Goal: Transaction & Acquisition: Purchase product/service

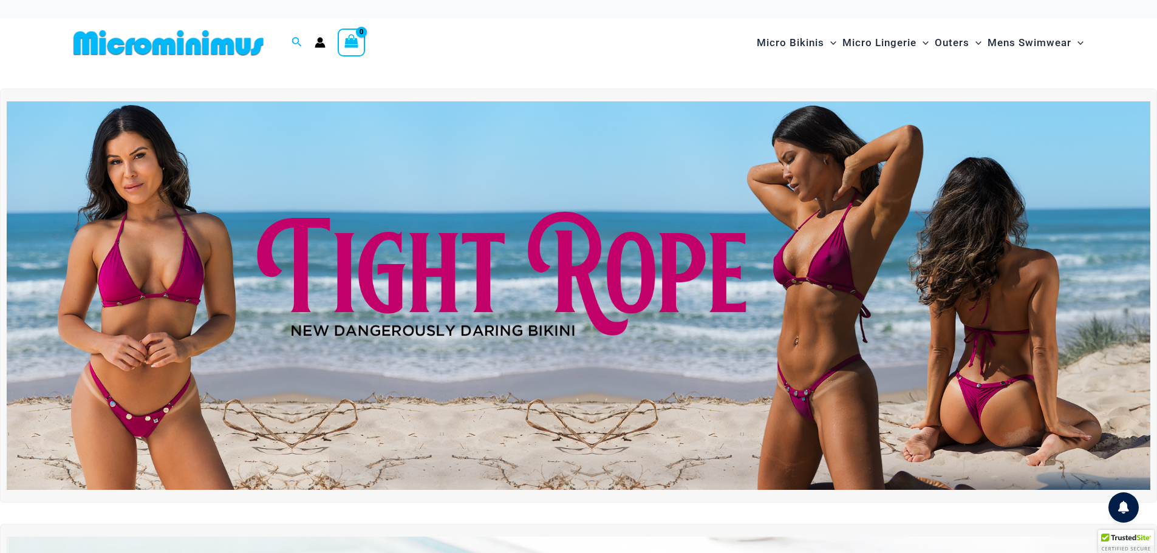
click at [703, 302] on img at bounding box center [579, 295] width 1144 height 389
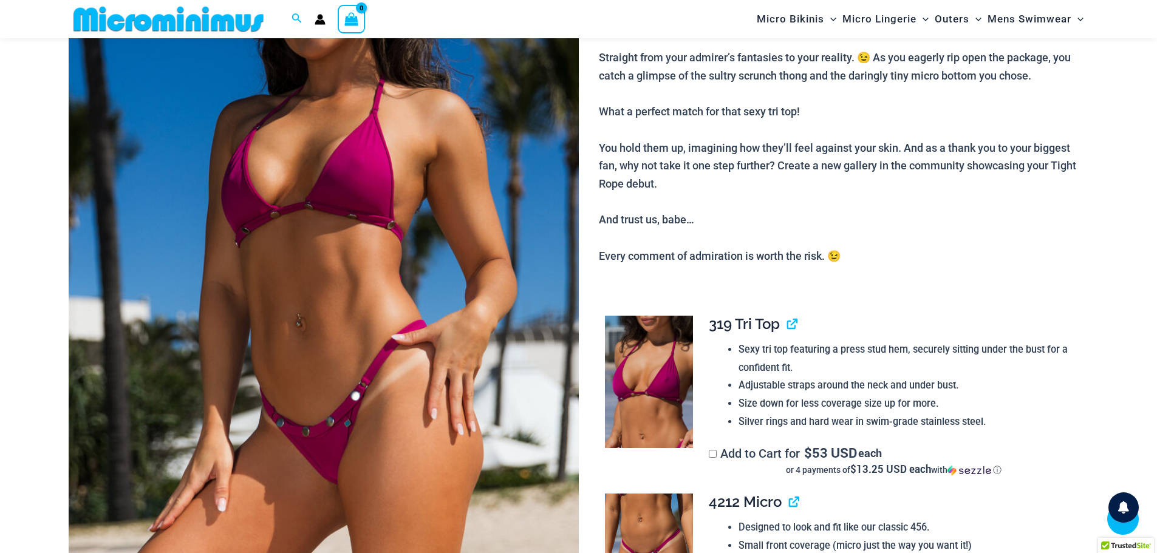
scroll to position [354, 0]
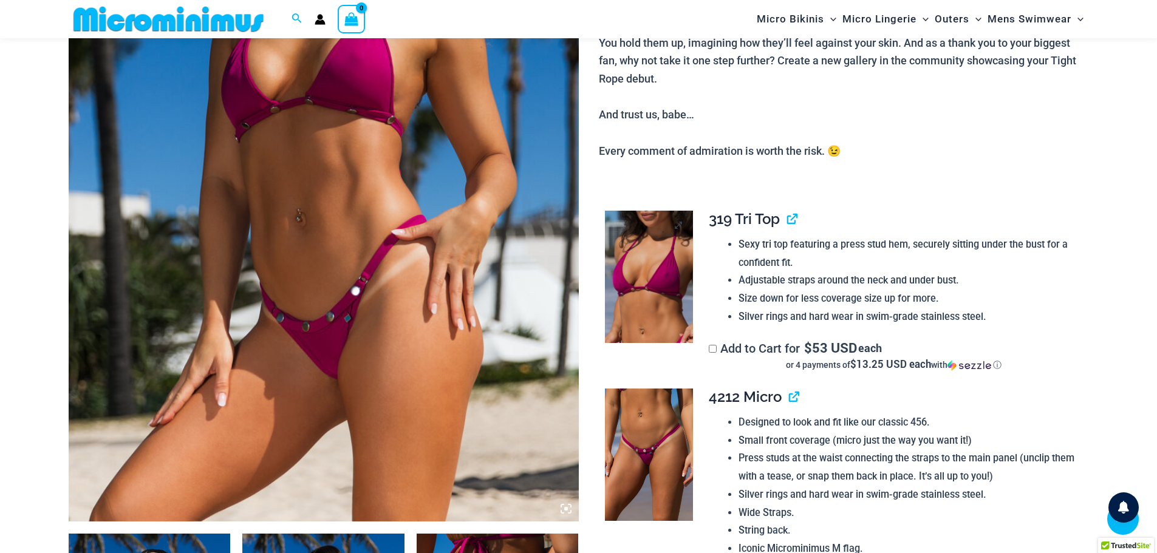
click at [661, 294] on img at bounding box center [649, 277] width 88 height 132
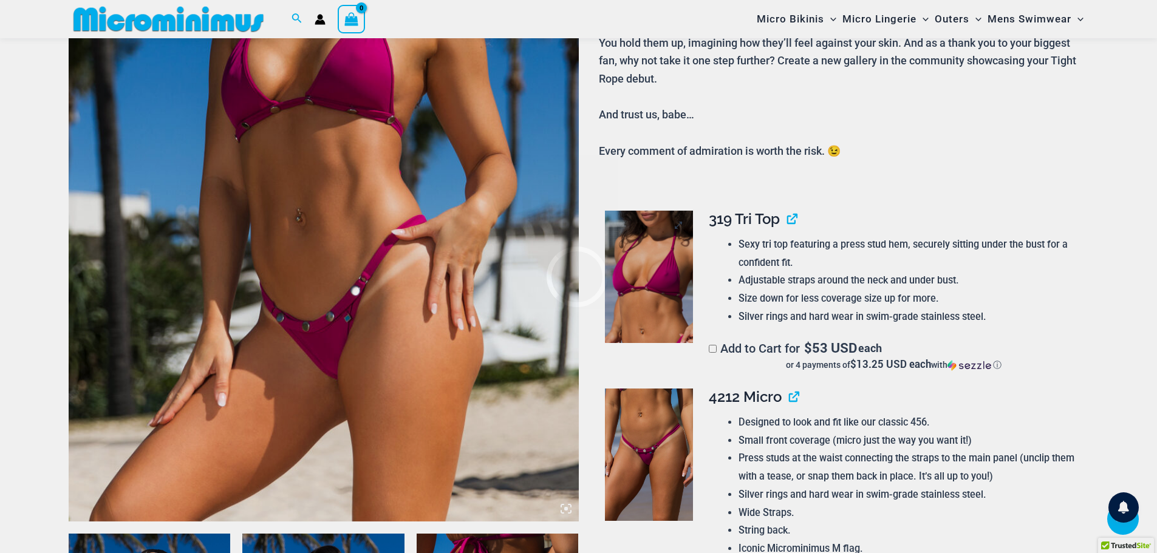
click at [661, 294] on div at bounding box center [578, 276] width 1157 height 553
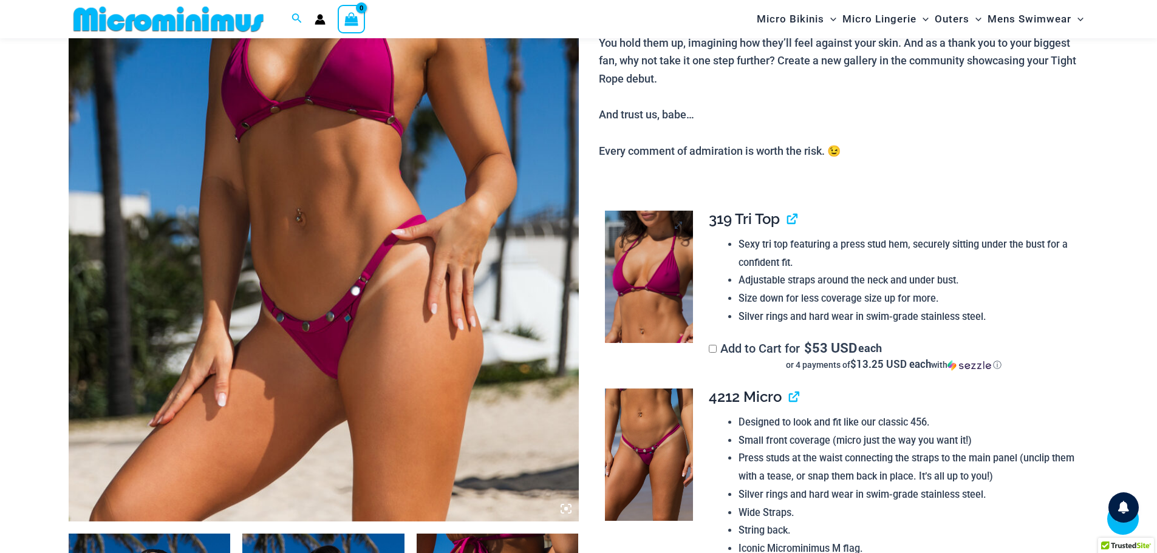
click at [618, 287] on img at bounding box center [649, 277] width 88 height 132
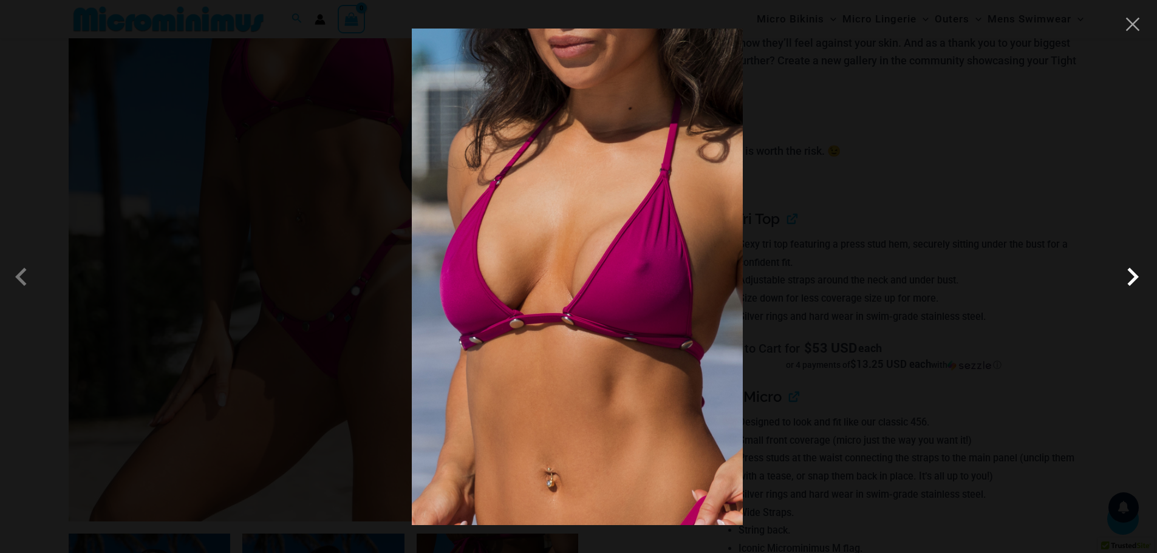
click at [1139, 281] on span at bounding box center [1132, 277] width 36 height 36
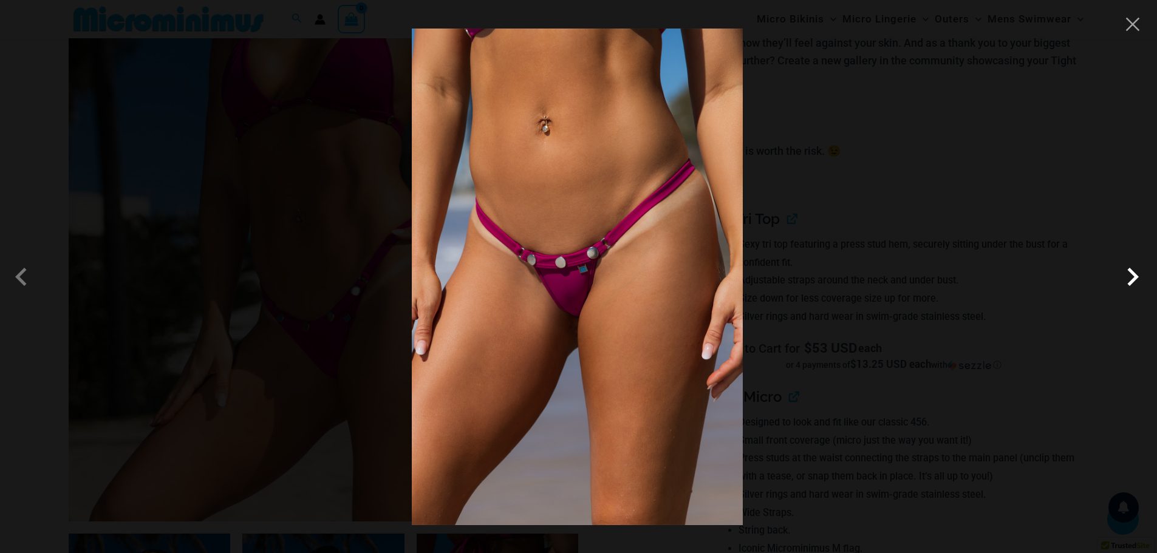
click at [1143, 273] on span at bounding box center [1132, 277] width 36 height 36
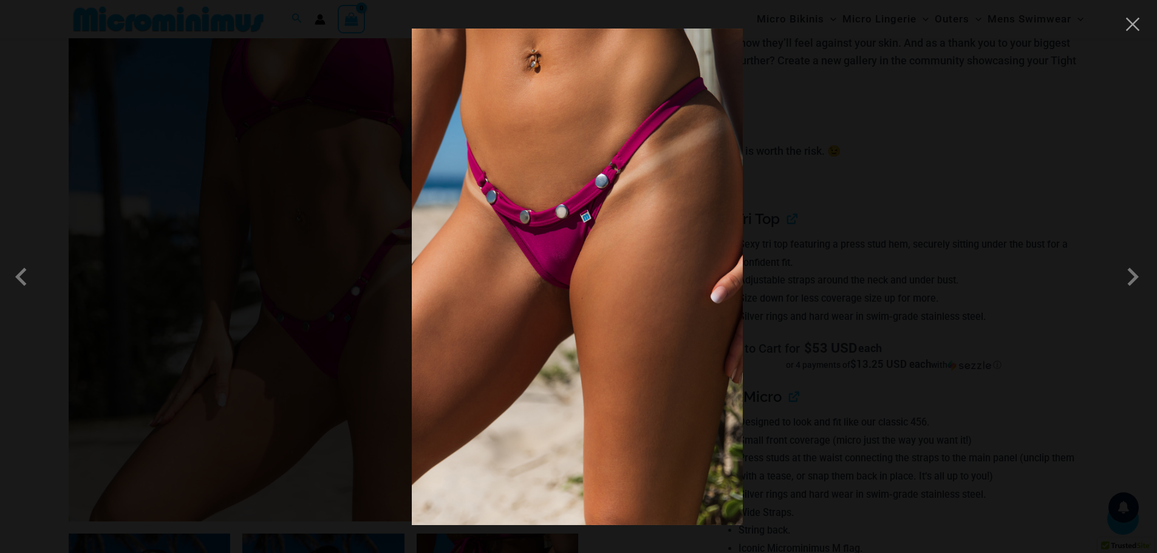
drag, startPoint x: 700, startPoint y: 259, endPoint x: 759, endPoint y: 265, distance: 59.2
click at [759, 265] on div at bounding box center [578, 276] width 1157 height 553
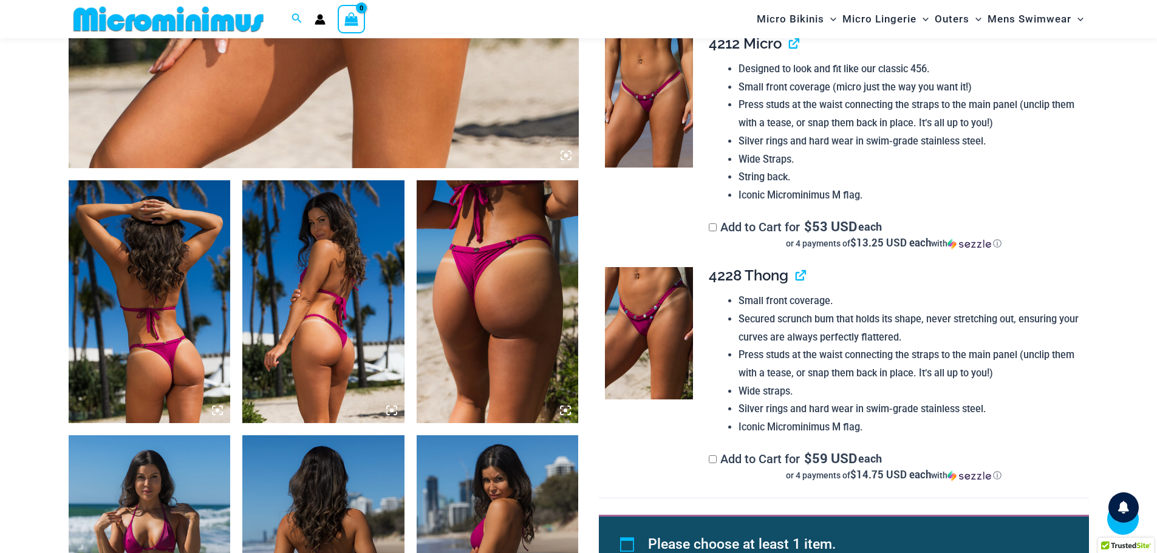
scroll to position [718, 0]
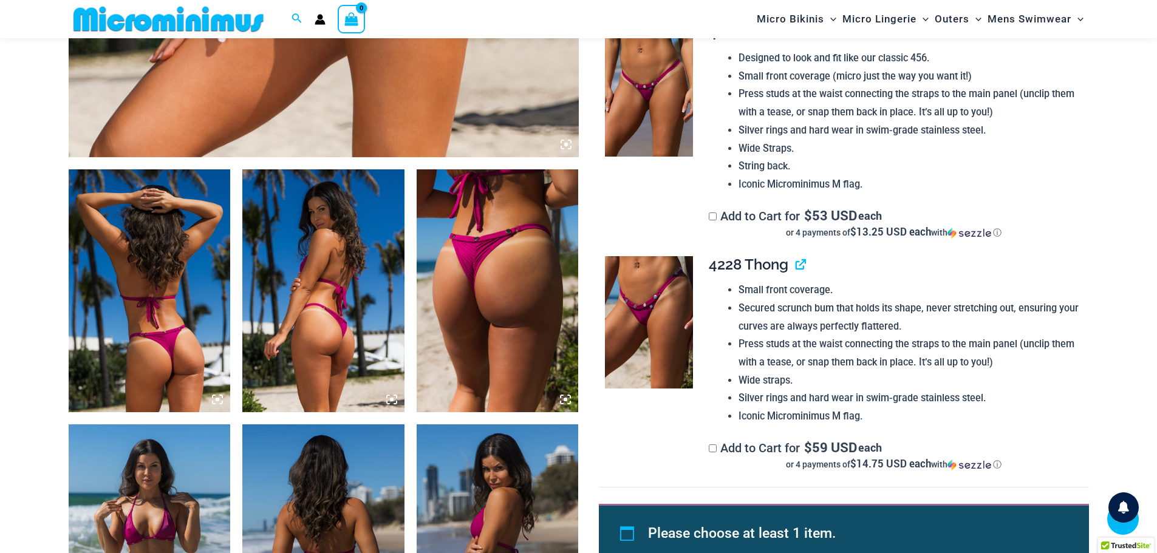
click at [671, 349] on img at bounding box center [649, 322] width 88 height 132
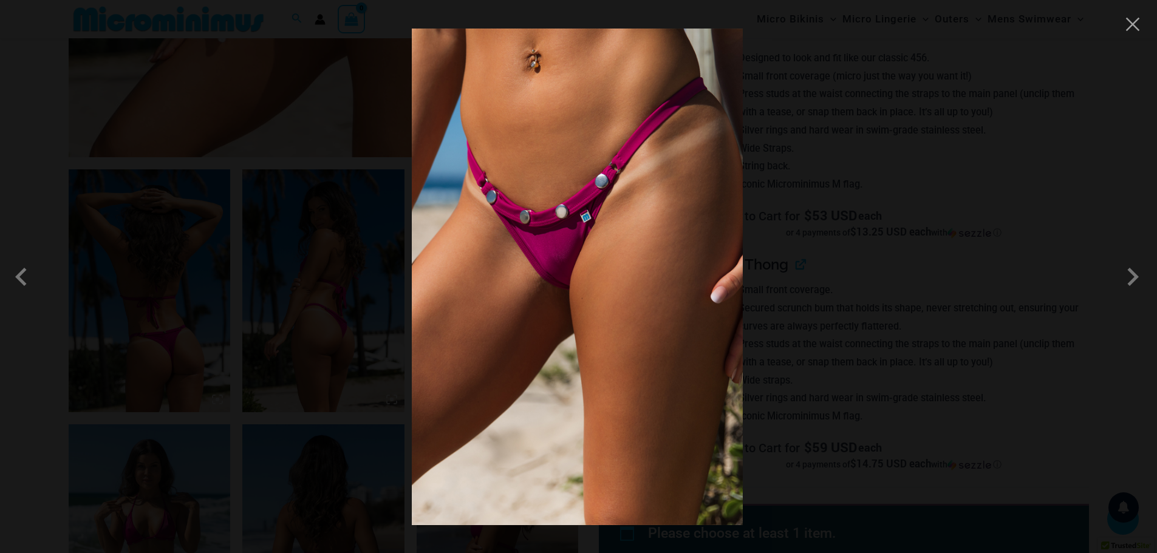
click at [692, 259] on img at bounding box center [577, 277] width 331 height 497
click at [1127, 30] on button "Close" at bounding box center [1133, 24] width 18 height 18
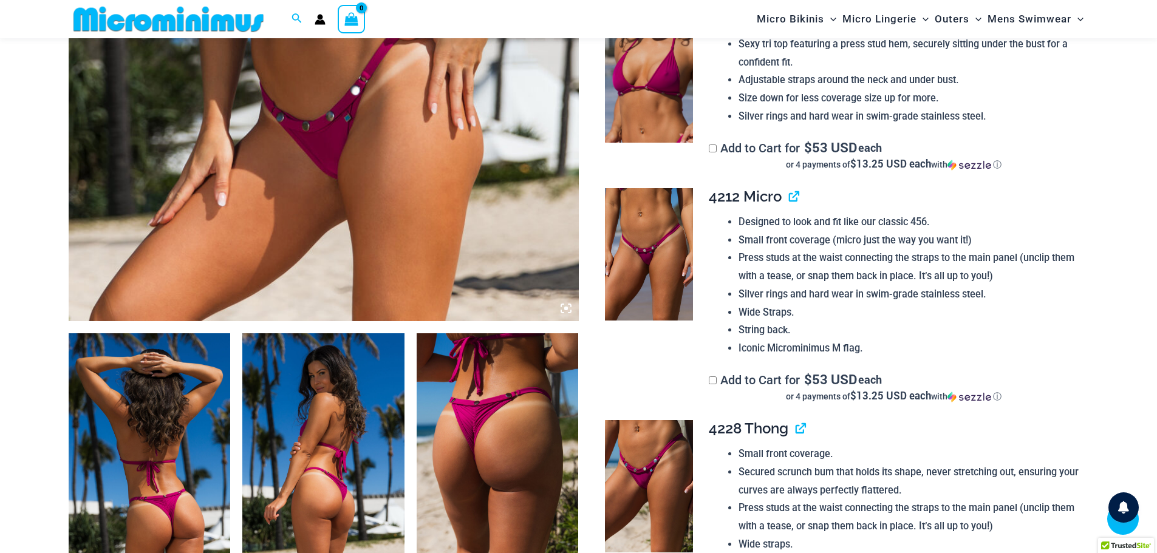
scroll to position [536, 0]
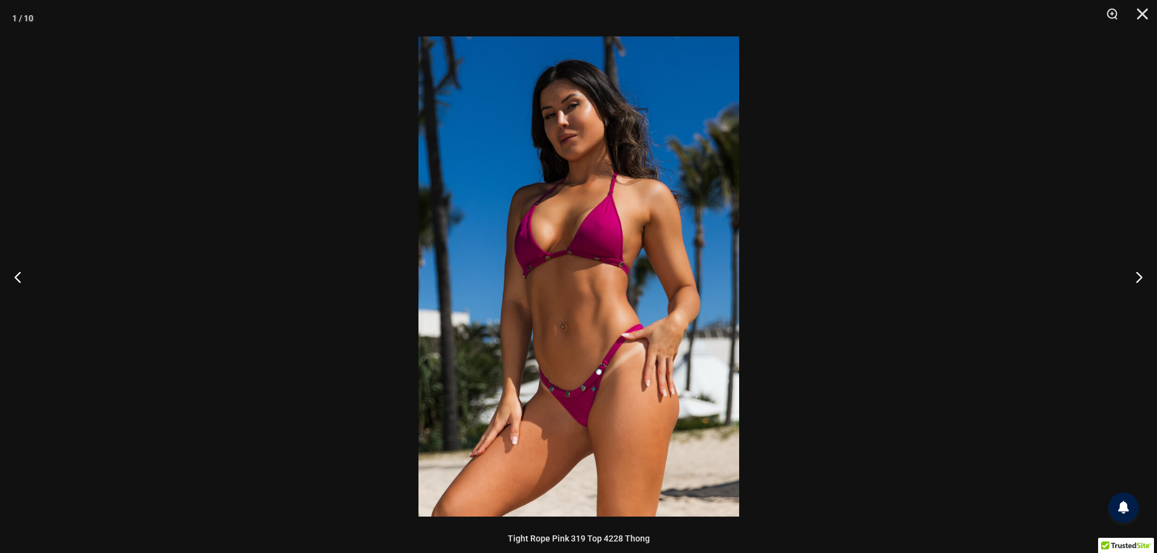
click at [534, 343] on img at bounding box center [578, 276] width 321 height 480
click at [647, 346] on img at bounding box center [578, 276] width 321 height 480
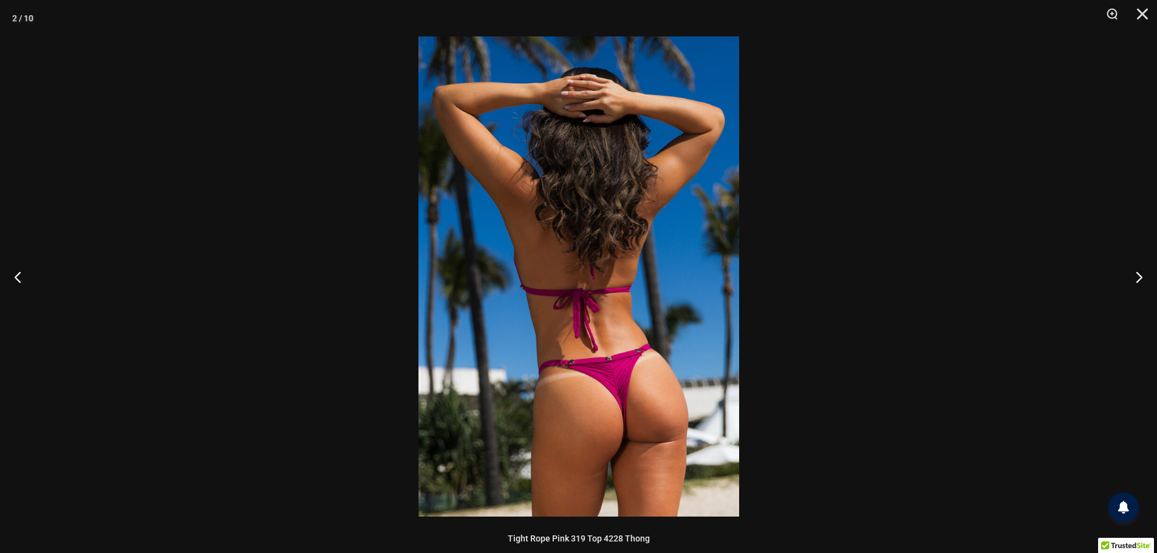
click at [682, 336] on img at bounding box center [578, 276] width 321 height 480
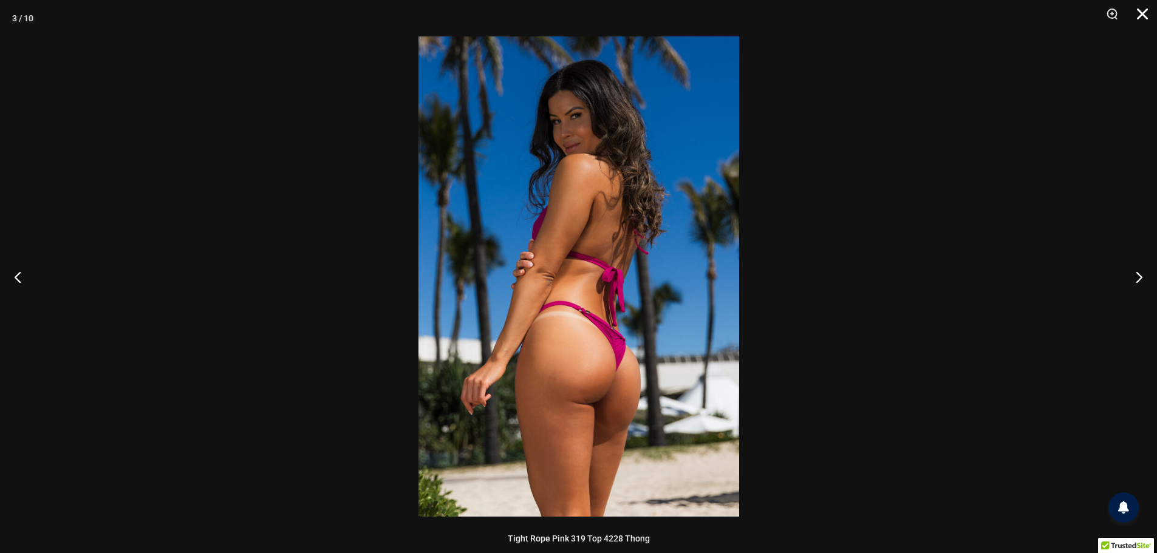
click at [1142, 14] on button "Close" at bounding box center [1138, 18] width 30 height 36
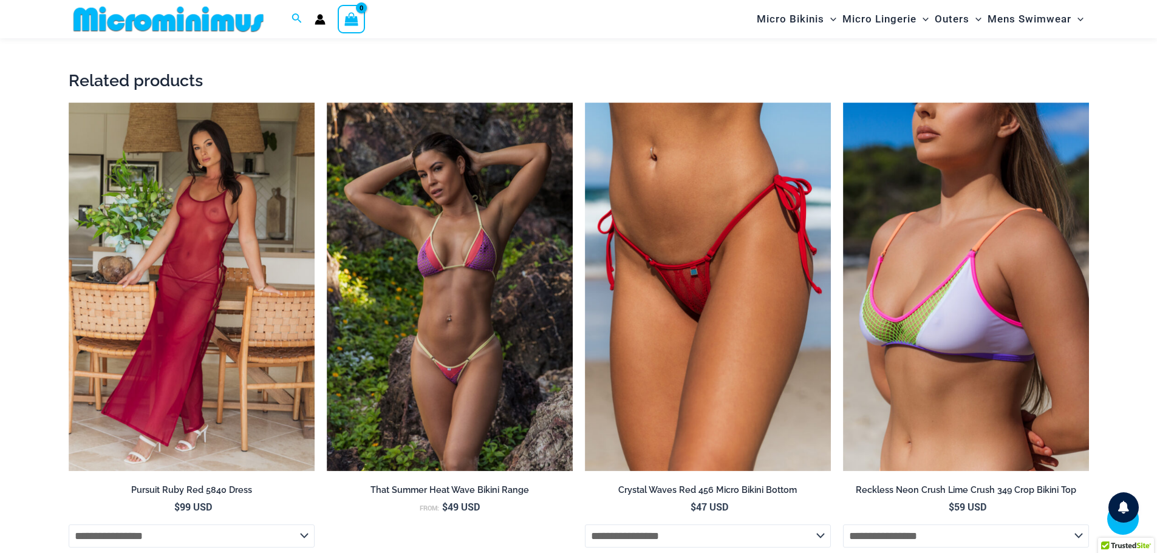
scroll to position [2297, 0]
